Goal: Task Accomplishment & Management: Manage account settings

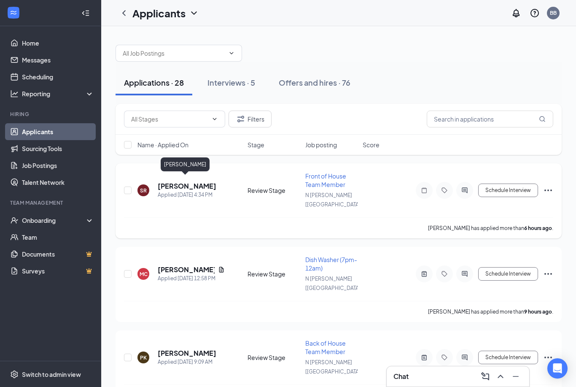
click at [176, 183] on h5 "sage reynolds" at bounding box center [187, 185] width 59 height 9
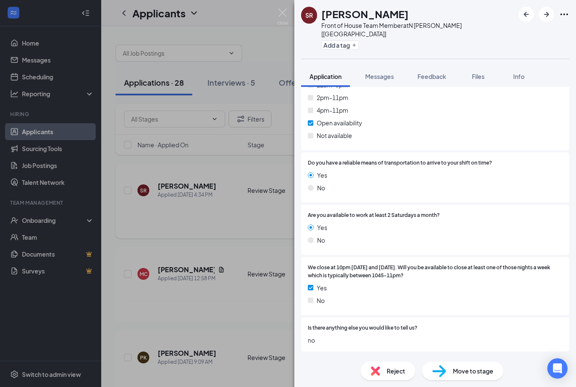
scroll to position [1721, 0]
click at [282, 14] on img at bounding box center [283, 16] width 11 height 16
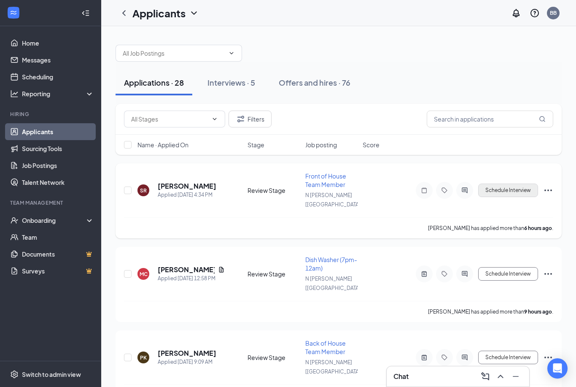
click at [513, 184] on button "Schedule Interview" at bounding box center [508, 189] width 60 height 13
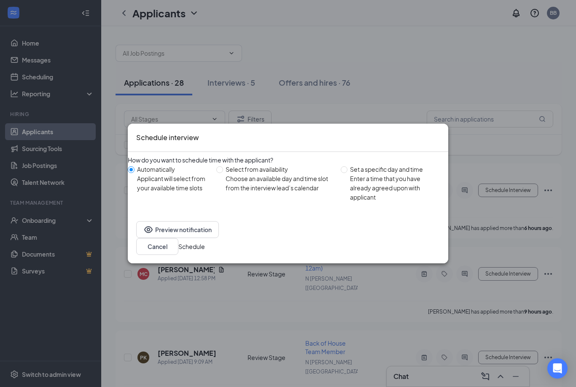
click at [205, 244] on button "Schedule" at bounding box center [191, 246] width 27 height 9
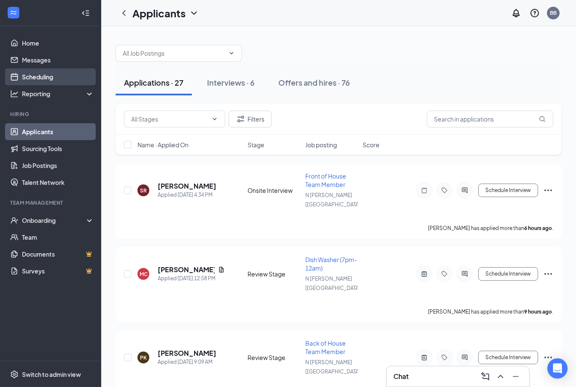
click at [35, 81] on link "Scheduling" at bounding box center [58, 76] width 72 height 17
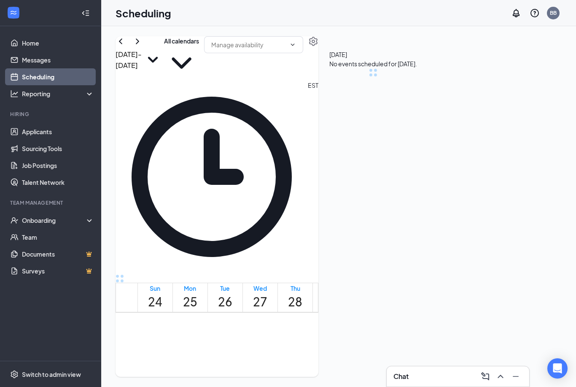
scroll to position [415, 0]
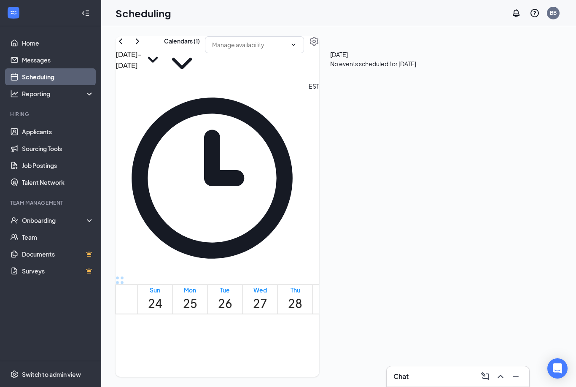
click at [143, 46] on icon "ChevronRight" at bounding box center [137, 41] width 10 height 10
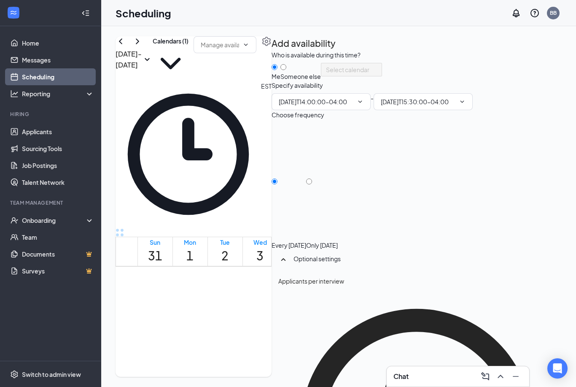
type input "02:00 PM"
type input "03:30 PM"
click at [312, 184] on input "Only Tuesday, Sep 2" at bounding box center [309, 181] width 6 height 6
radio input "true"
radio input "false"
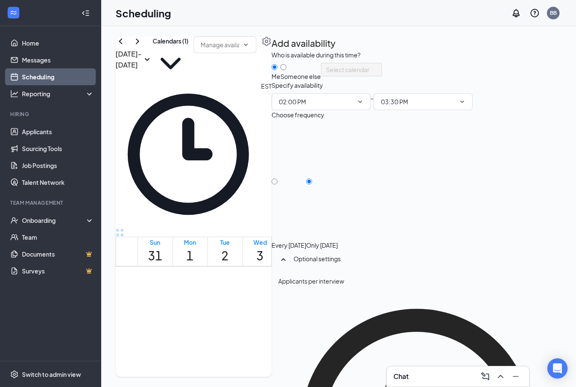
scroll to position [27, 0]
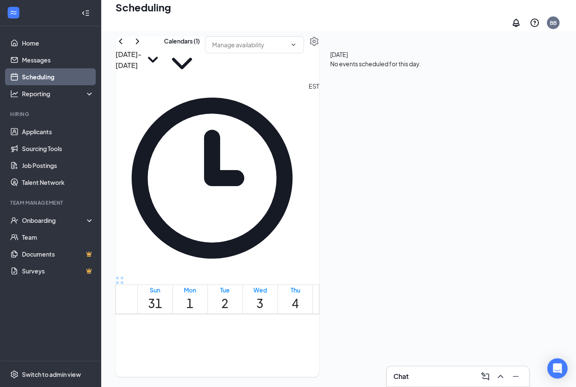
scroll to position [379, 0]
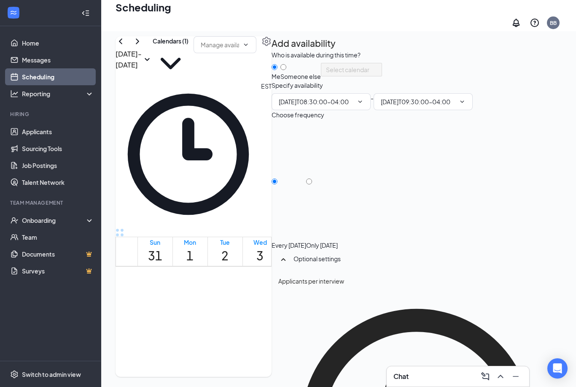
type input "08:30 AM"
type input "09:30 AM"
click at [312, 178] on input "Only Wednesday, Sep 3" at bounding box center [309, 181] width 6 height 6
radio input "true"
radio input "false"
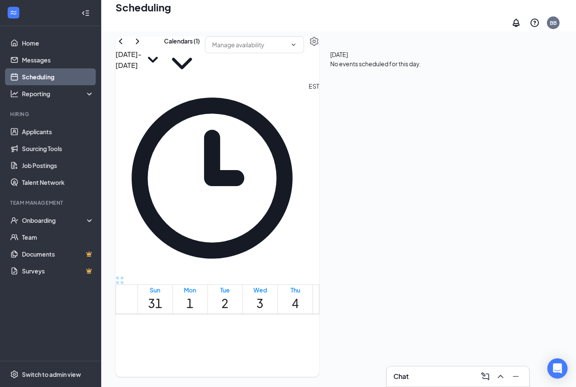
scroll to position [682, 0]
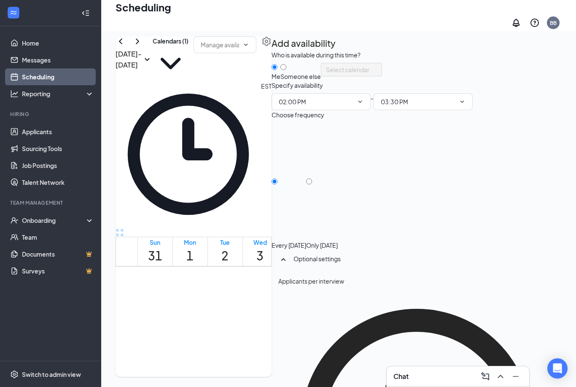
click at [312, 178] on input "Only Thursday, Sep 4" at bounding box center [309, 181] width 6 height 6
radio input "true"
radio input "false"
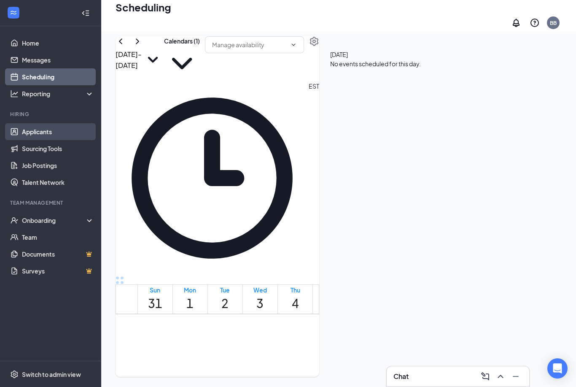
click at [33, 123] on link "Applicants" at bounding box center [58, 131] width 72 height 17
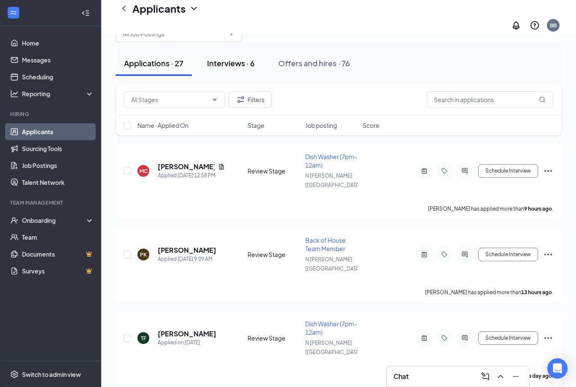
click at [219, 58] on div "Interviews · 6" at bounding box center [231, 63] width 48 height 11
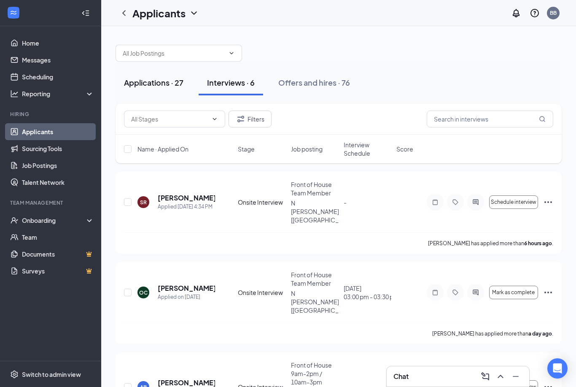
click at [140, 77] on div "Applications · 27" at bounding box center [153, 82] width 59 height 11
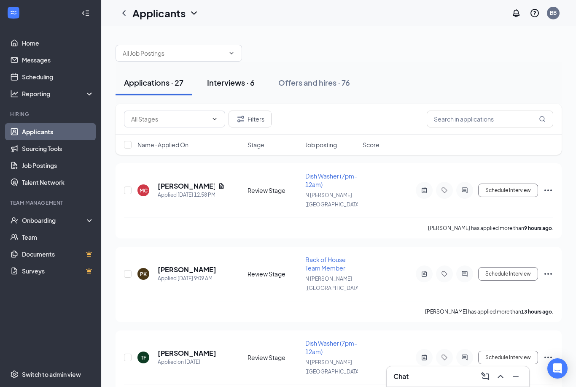
click at [244, 84] on div "Interviews · 6" at bounding box center [231, 82] width 48 height 11
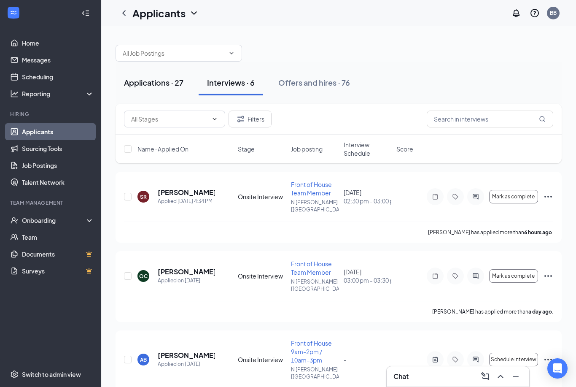
click at [148, 85] on div "Applications · 27" at bounding box center [153, 82] width 59 height 11
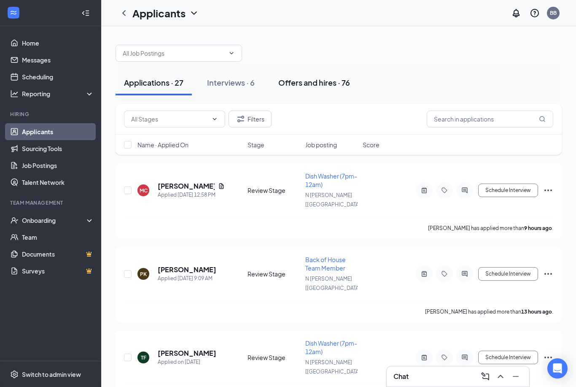
click at [330, 81] on div "Offers and hires · 76" at bounding box center [314, 82] width 72 height 11
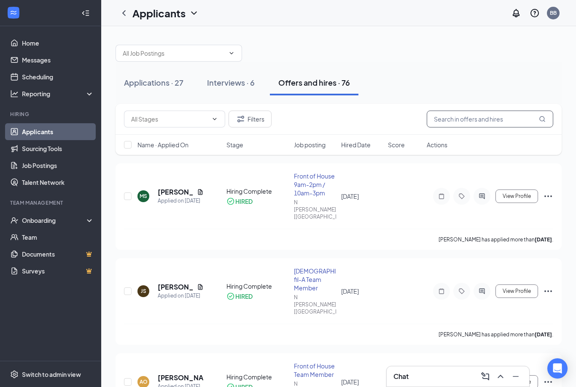
click at [463, 118] on input "text" at bounding box center [490, 119] width 127 height 17
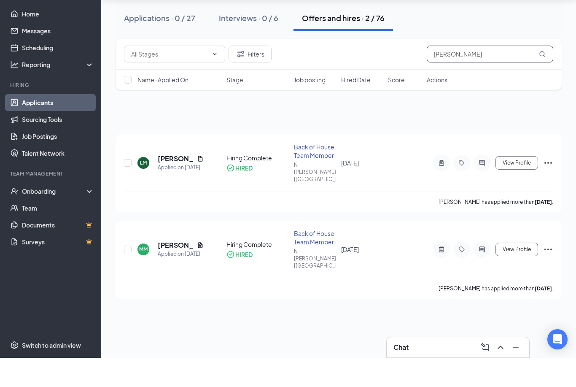
scroll to position [11, 0]
type input "Lynn"
click at [551, 187] on icon "Ellipses" at bounding box center [548, 192] width 10 height 10
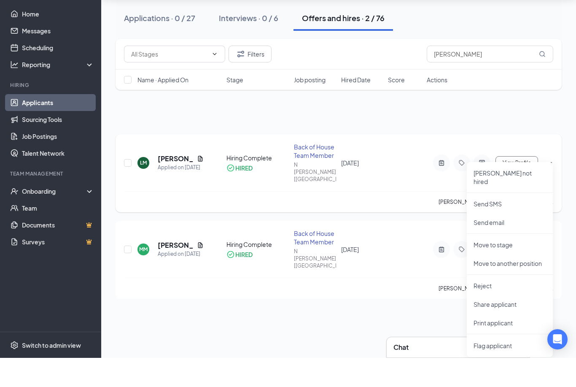
scroll to position [27, 0]
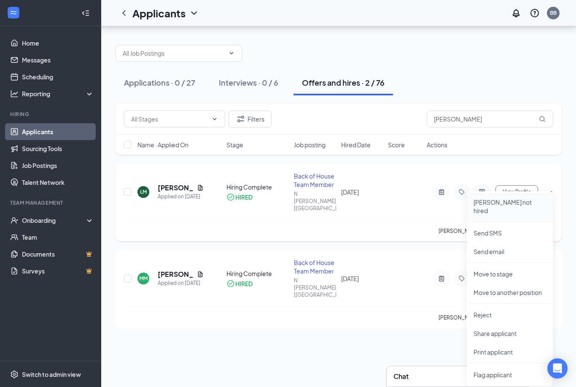
click at [492, 198] on p "Mark not hired" at bounding box center [510, 206] width 73 height 17
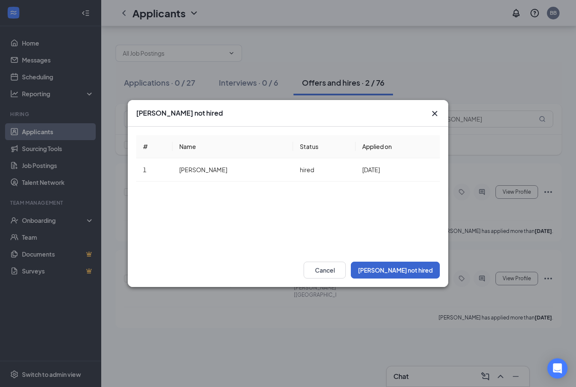
click at [418, 273] on button "Mark not hired" at bounding box center [395, 270] width 89 height 17
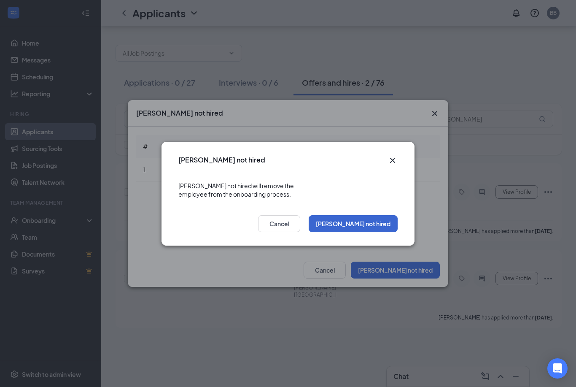
click at [380, 224] on button "Mark not hired" at bounding box center [353, 223] width 89 height 17
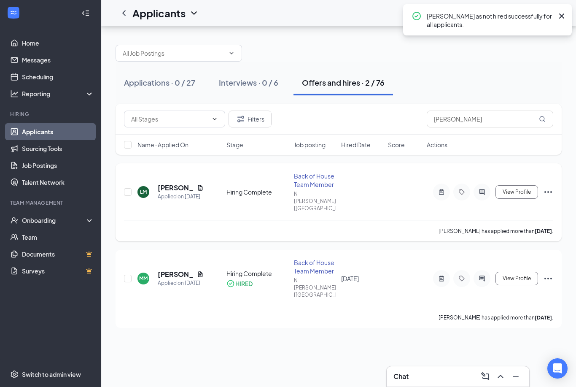
click at [550, 187] on icon "Ellipses" at bounding box center [548, 192] width 10 height 10
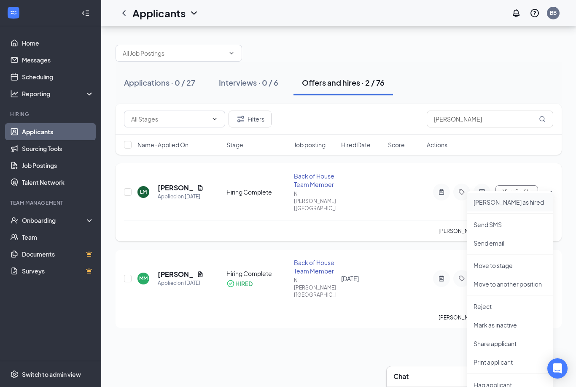
click at [502, 198] on p "Mark as hired" at bounding box center [510, 202] width 73 height 8
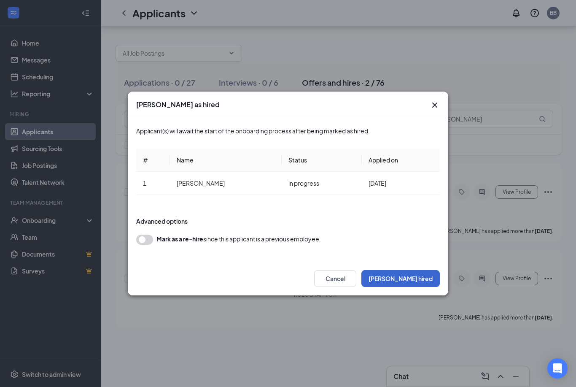
click at [424, 275] on button "Mark hired" at bounding box center [401, 278] width 78 height 17
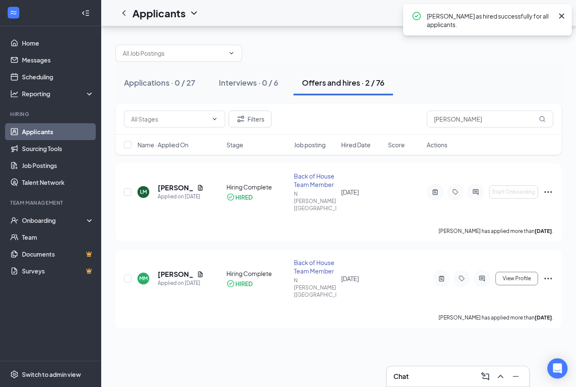
scroll to position [0, 0]
click at [173, 76] on button "Applications · 0 / 27" at bounding box center [160, 82] width 88 height 25
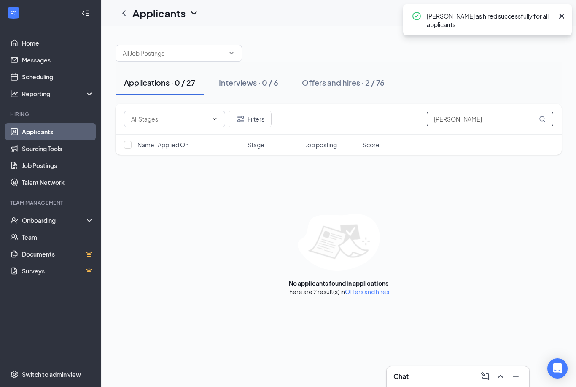
click at [473, 118] on input "Lynn" at bounding box center [490, 119] width 127 height 17
type input "L"
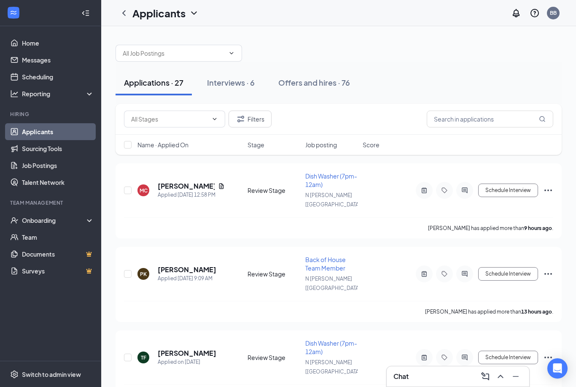
click at [54, 127] on link "Applicants" at bounding box center [58, 131] width 72 height 17
click at [330, 83] on div "Offers and hires · 76" at bounding box center [314, 82] width 72 height 11
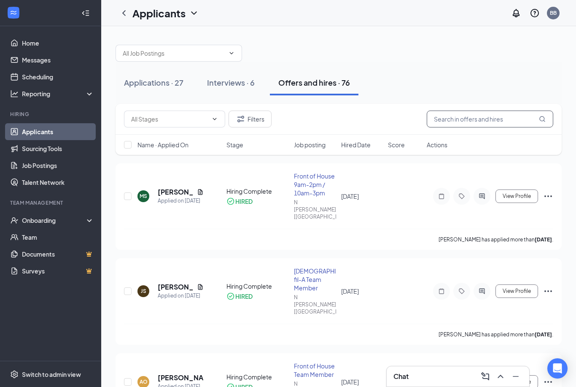
click at [476, 114] on input "text" at bounding box center [490, 119] width 127 height 17
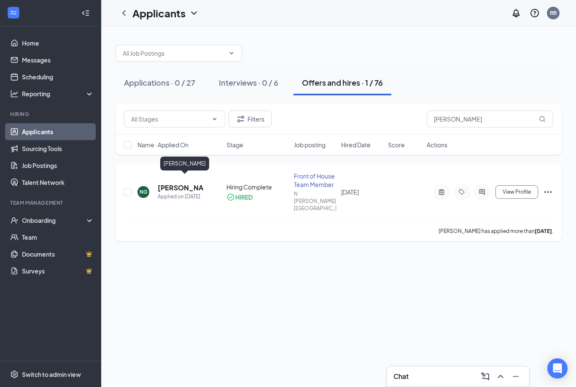
click at [170, 183] on h5 "Nadia Gaydos" at bounding box center [181, 187] width 46 height 9
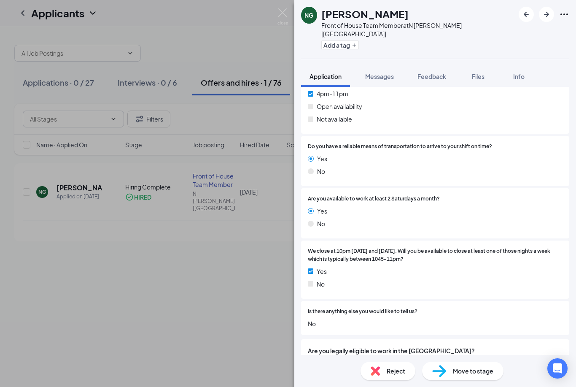
scroll to position [1728, 0]
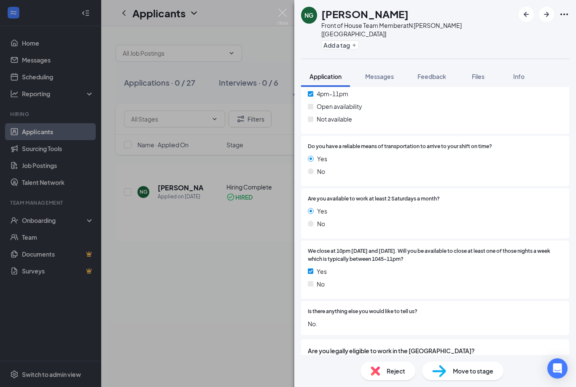
click at [280, 6] on div "NG Nadia Gaydos Front of House Team Member at N Lee Hwy [VA] Add a tag Applicat…" at bounding box center [288, 193] width 576 height 387
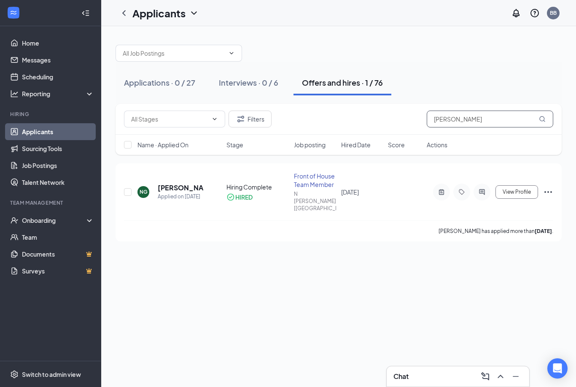
click at [476, 120] on input "Nadia" at bounding box center [490, 119] width 127 height 17
type input "N"
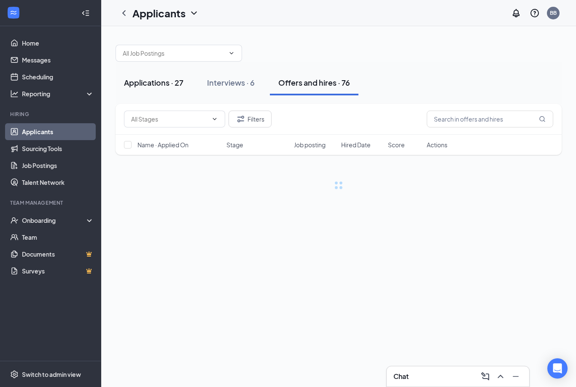
click at [161, 81] on div "Applications · 27" at bounding box center [153, 82] width 59 height 11
